Goal: Task Accomplishment & Management: Use online tool/utility

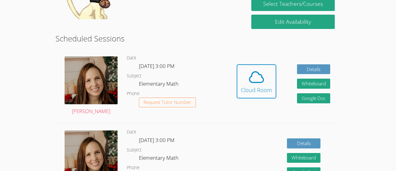
scroll to position [103, 0]
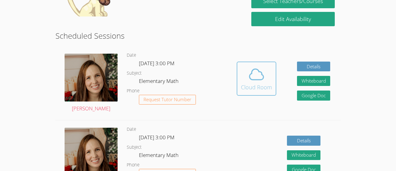
click at [262, 75] on icon at bounding box center [257, 74] width 14 height 11
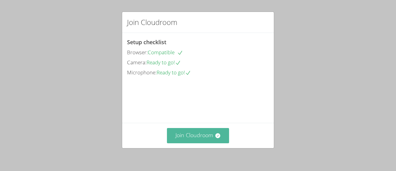
click at [179, 131] on button "Join Cloudroom" at bounding box center [198, 135] width 62 height 15
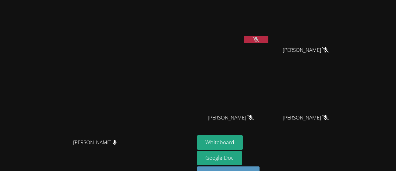
click at [270, 127] on div "[PERSON_NAME]" at bounding box center [233, 123] width 73 height 24
click at [243, 143] on button "Whiteboard" at bounding box center [220, 142] width 46 height 14
